Goal: Find specific page/section

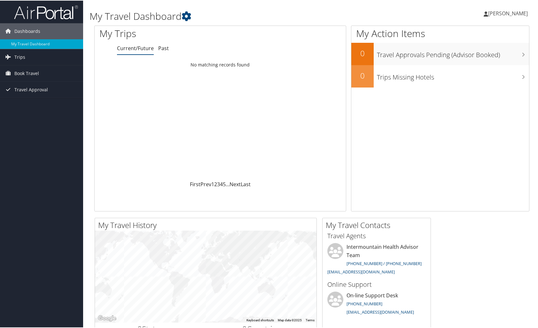
click at [504, 15] on span "[PERSON_NAME]" at bounding box center [508, 12] width 40 height 7
click at [495, 44] on link "Travel Agency Contacts" at bounding box center [491, 46] width 71 height 11
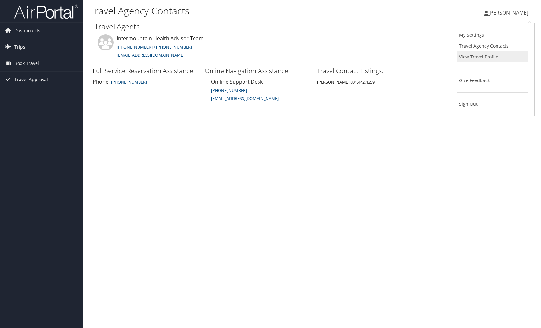
click at [475, 58] on link "View Travel Profile" at bounding box center [491, 56] width 71 height 11
